Goal: Complete application form

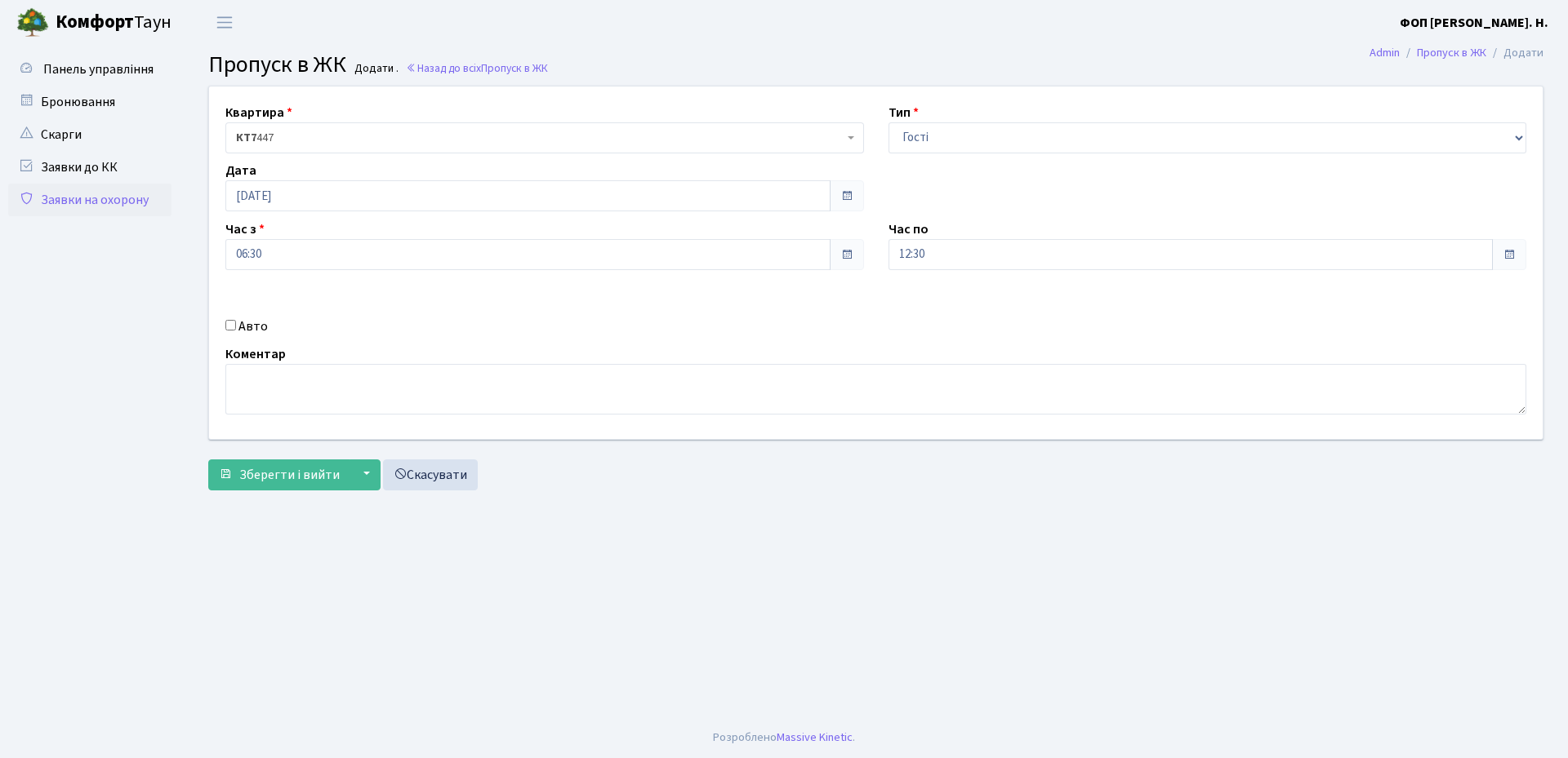
select select "3"
click at [343, 201] on input "[DATE]" at bounding box center [527, 196] width 605 height 31
click at [270, 326] on td "14" at bounding box center [266, 327] width 25 height 25
type input "[DATE]"
click at [991, 259] on input "12:30" at bounding box center [1190, 255] width 605 height 31
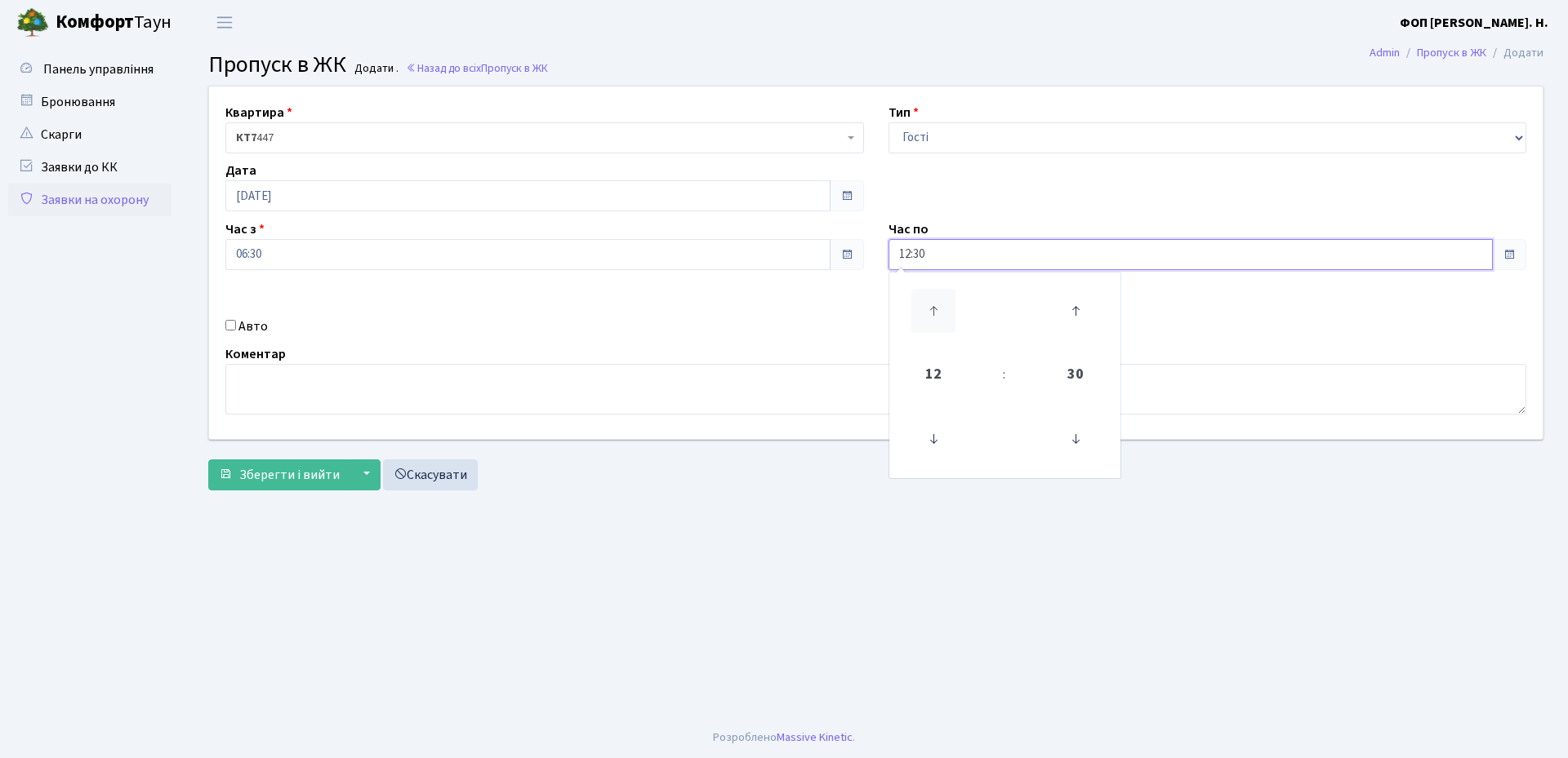
click at [934, 319] on icon at bounding box center [934, 311] width 44 height 44
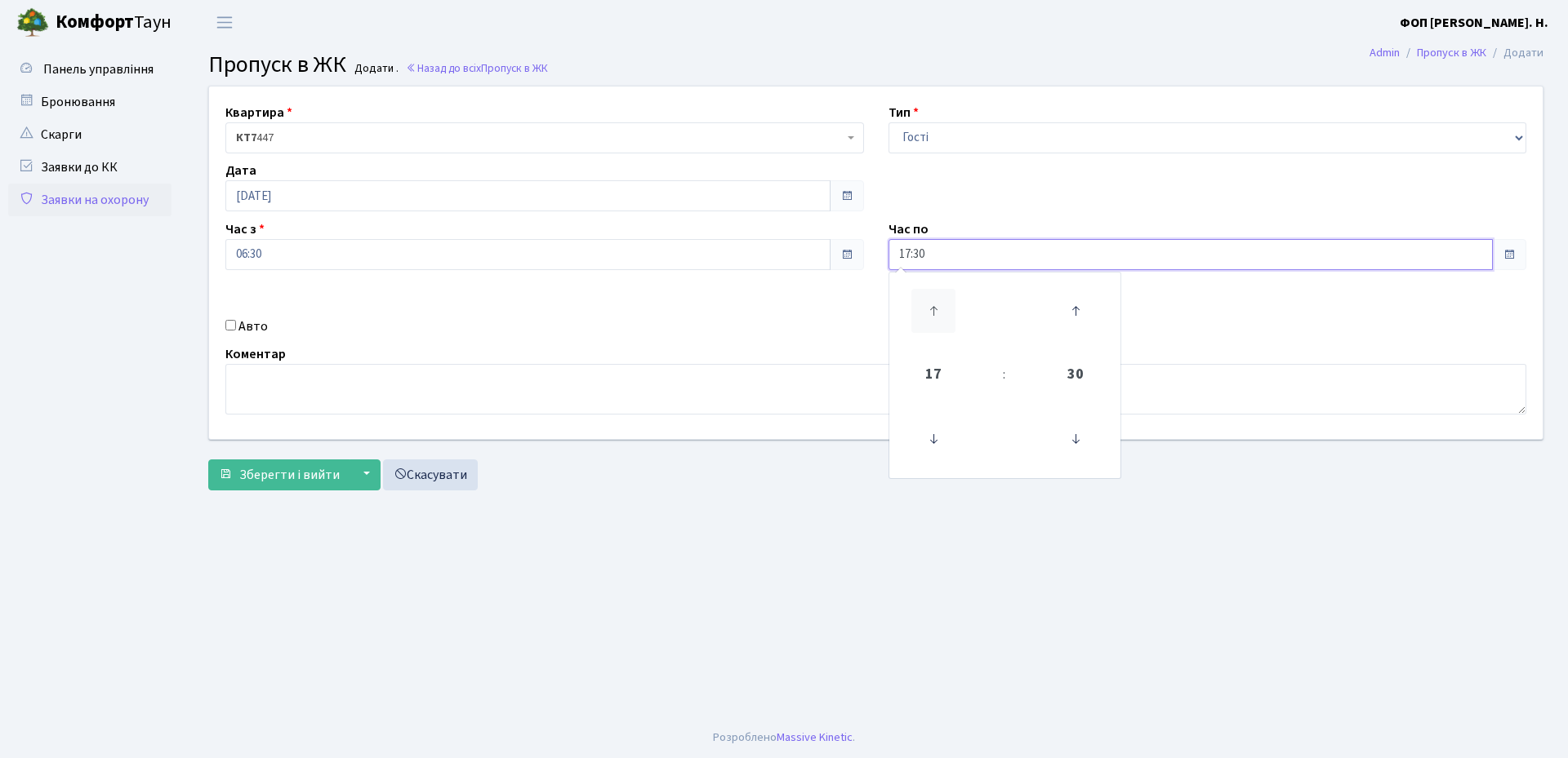
click at [934, 319] on icon at bounding box center [934, 311] width 44 height 44
type input "20:30"
click at [803, 326] on div "Авто" at bounding box center [545, 326] width 663 height 19
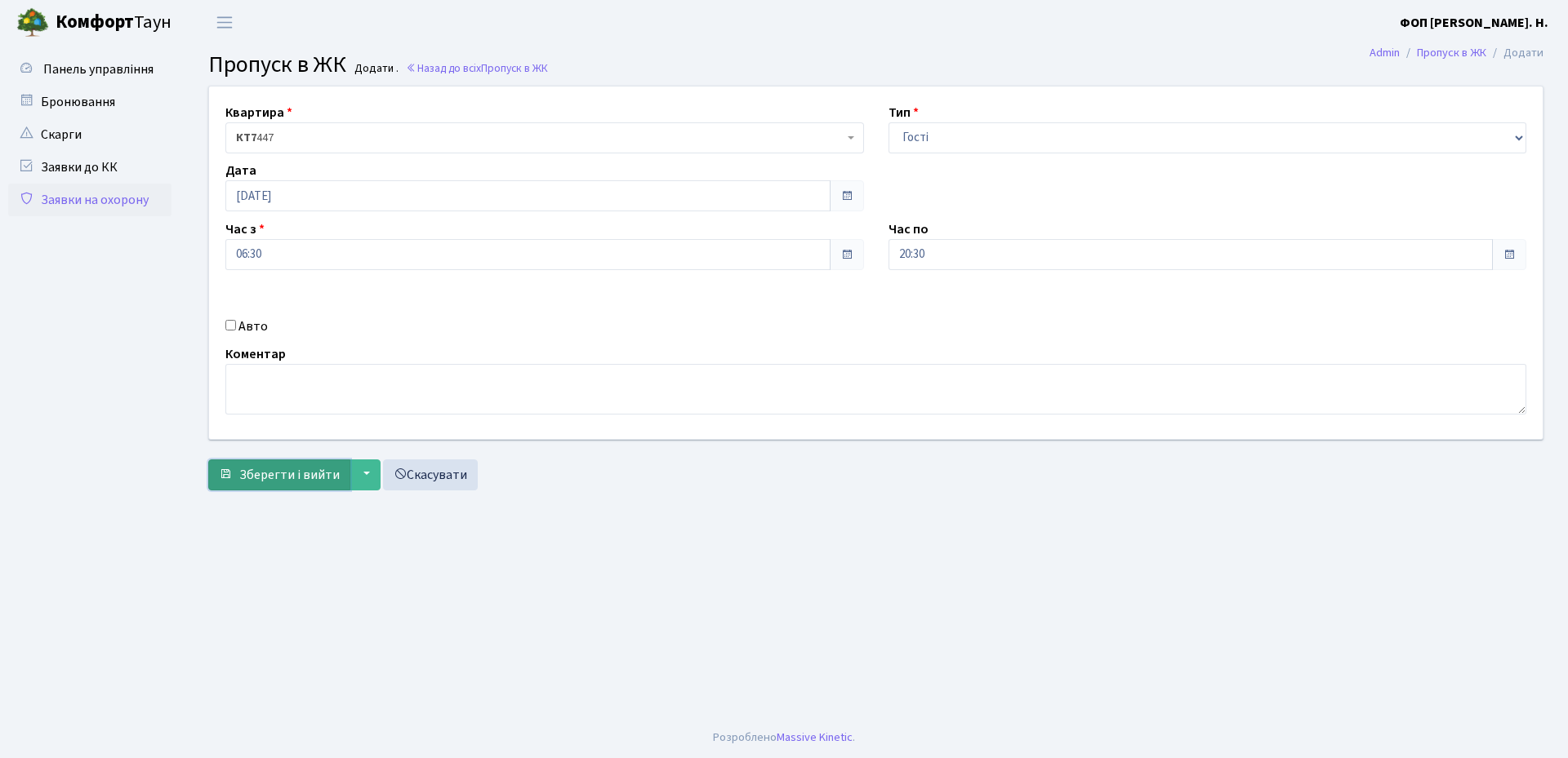
click at [250, 475] on span "Зберегти і вийти" at bounding box center [289, 475] width 101 height 18
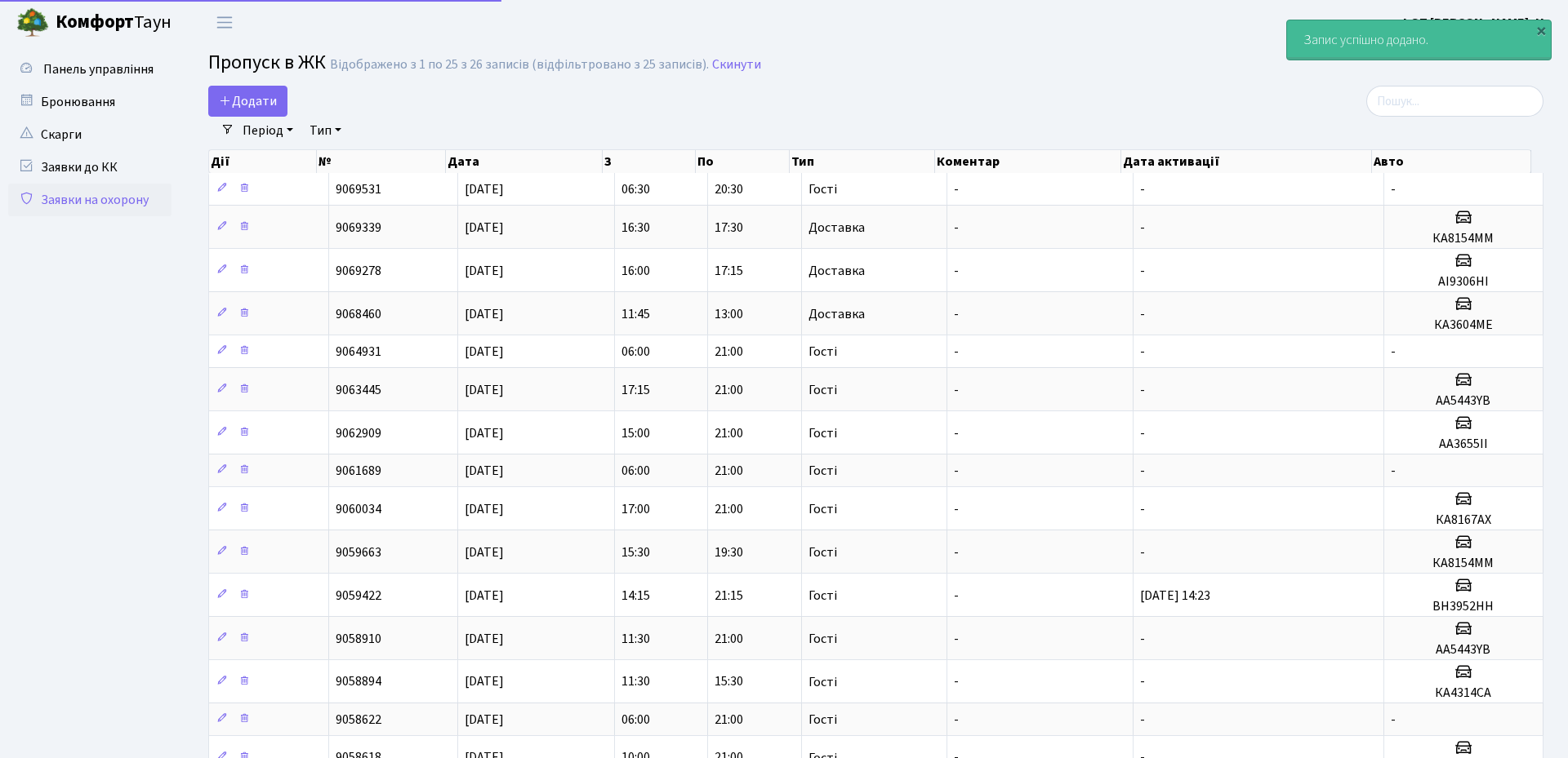
select select "25"
